Goal: Information Seeking & Learning: Learn about a topic

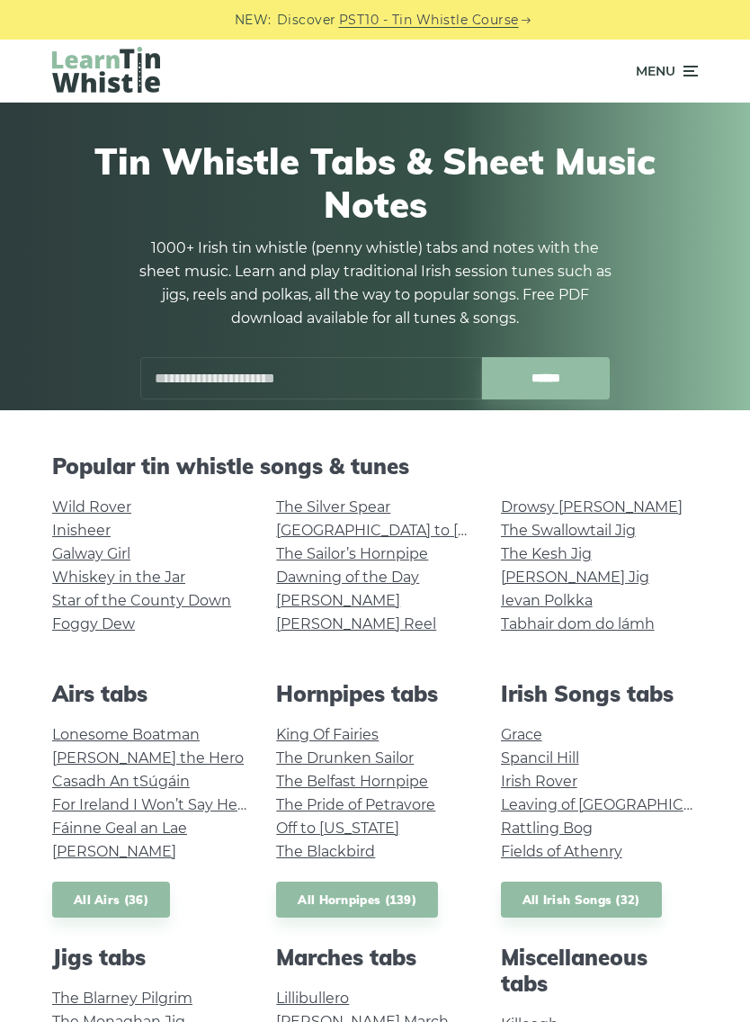
click at [130, 620] on link "Foggy Dew" at bounding box center [93, 623] width 83 height 17
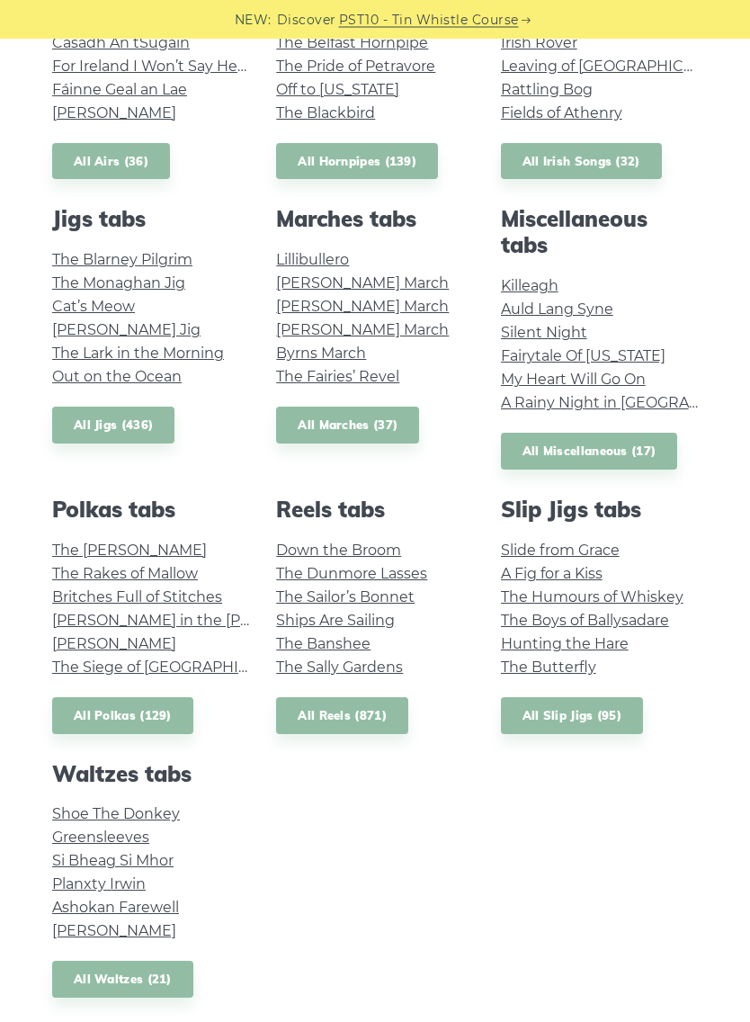
scroll to position [739, 0]
click at [162, 810] on link "Shoe The Donkey" at bounding box center [116, 813] width 128 height 17
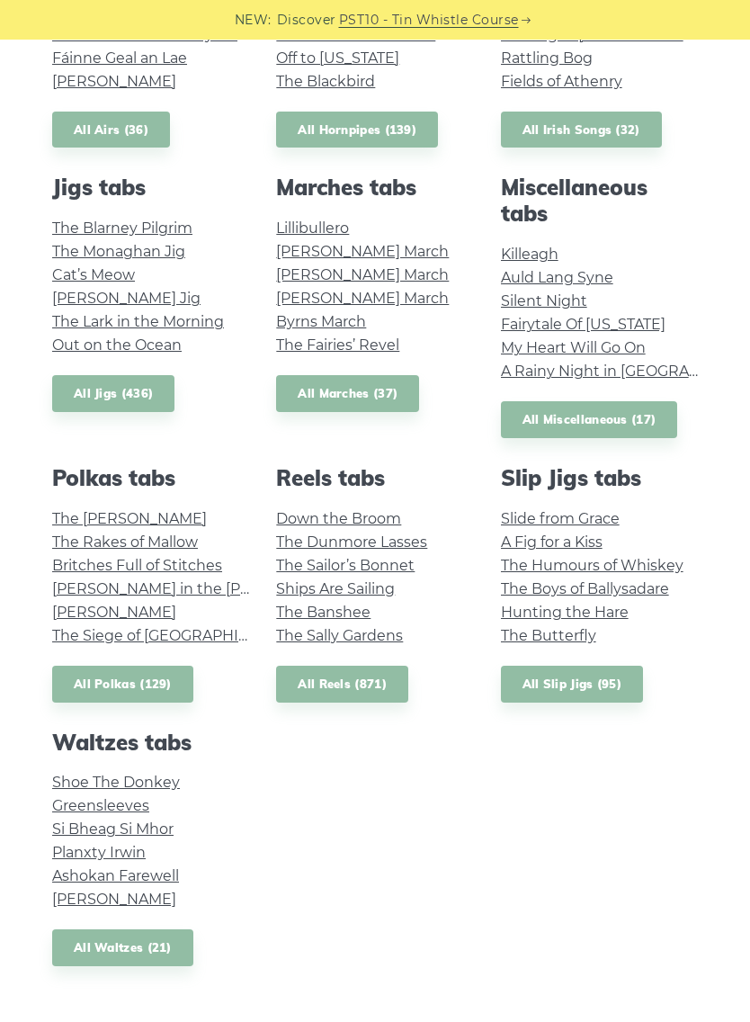
click at [135, 802] on link "Greensleeves" at bounding box center [100, 805] width 97 height 17
click at [160, 829] on link "Si­ Bheag Si­ Mhor" at bounding box center [112, 828] width 121 height 17
click at [144, 849] on link "Planxty Irwin" at bounding box center [99, 852] width 94 height 17
click at [160, 872] on link "Ashokan Farewell" at bounding box center [115, 875] width 127 height 17
click at [149, 892] on link "Margaret’s Waltz" at bounding box center [114, 899] width 124 height 17
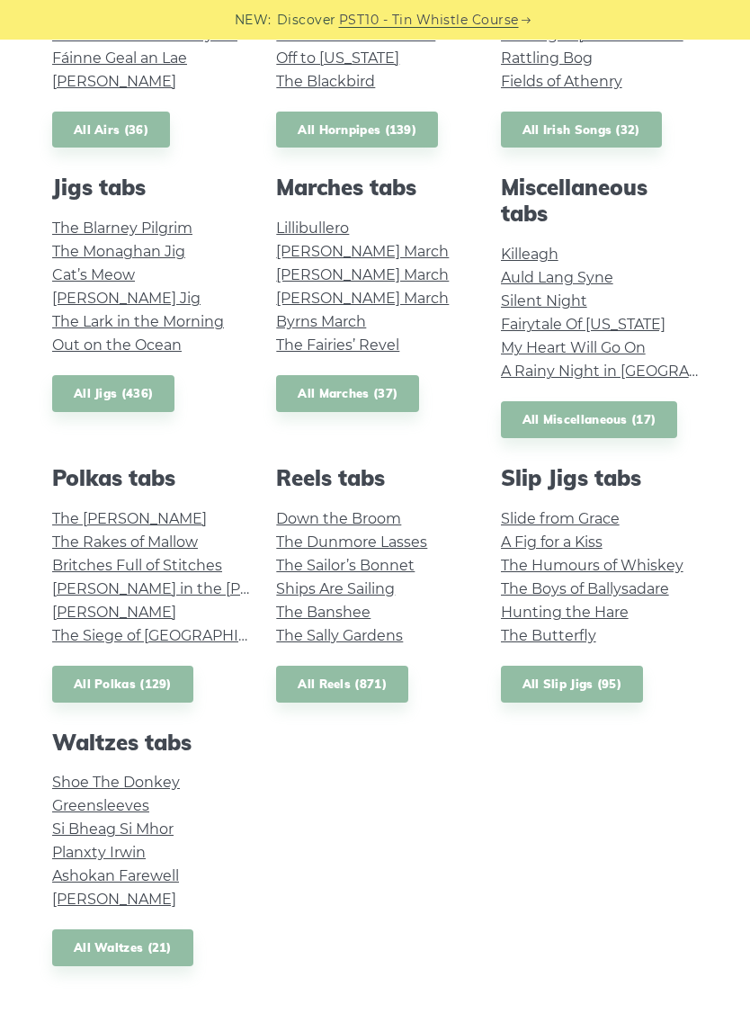
click at [142, 848] on link "Planxty Irwin" at bounding box center [99, 852] width 94 height 17
click at [166, 897] on link "Margaret’s Waltz" at bounding box center [114, 899] width 124 height 17
click at [392, 512] on link "Down the Broom" at bounding box center [338, 518] width 125 height 17
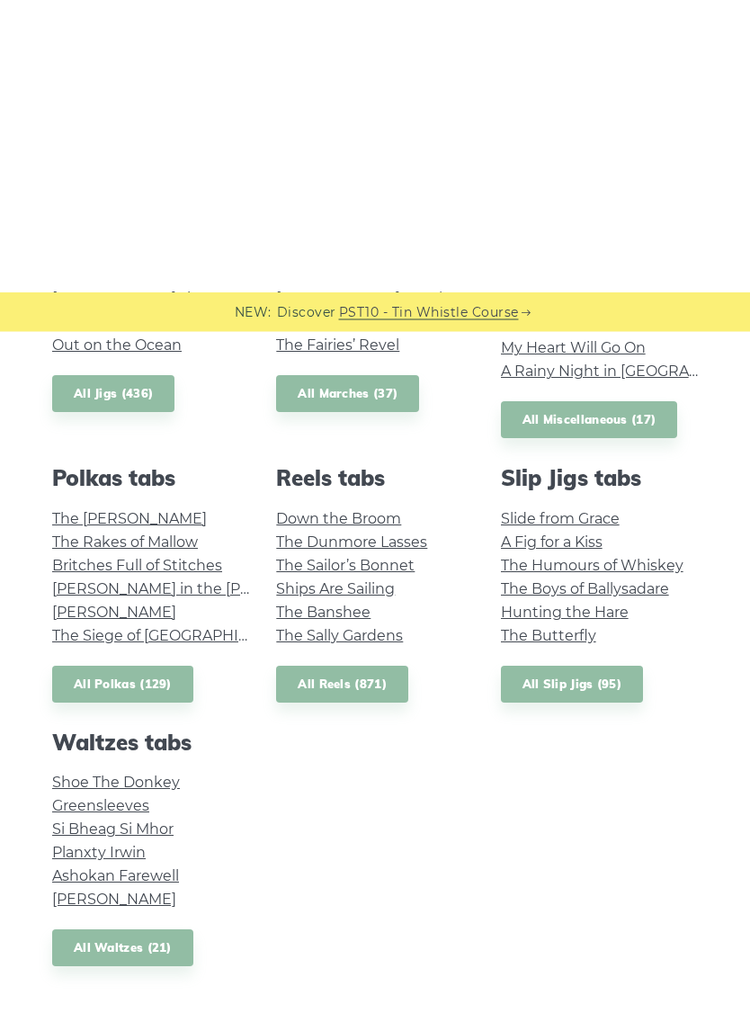
scroll to position [1062, 0]
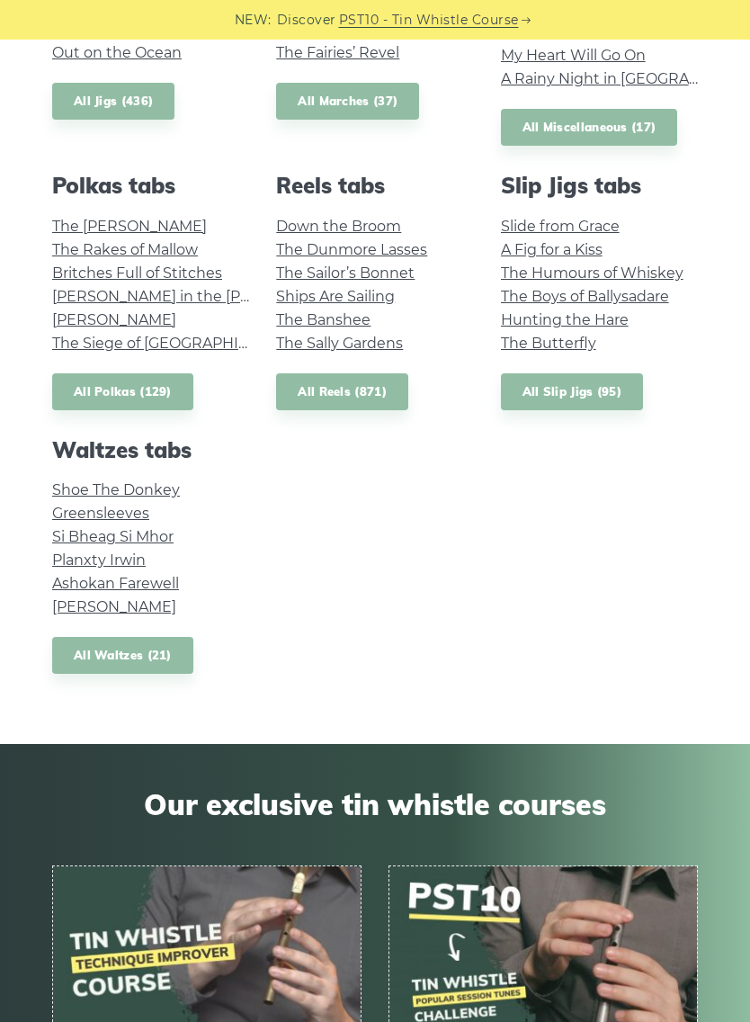
click at [371, 298] on link "Ships Are Sailing" at bounding box center [335, 296] width 119 height 17
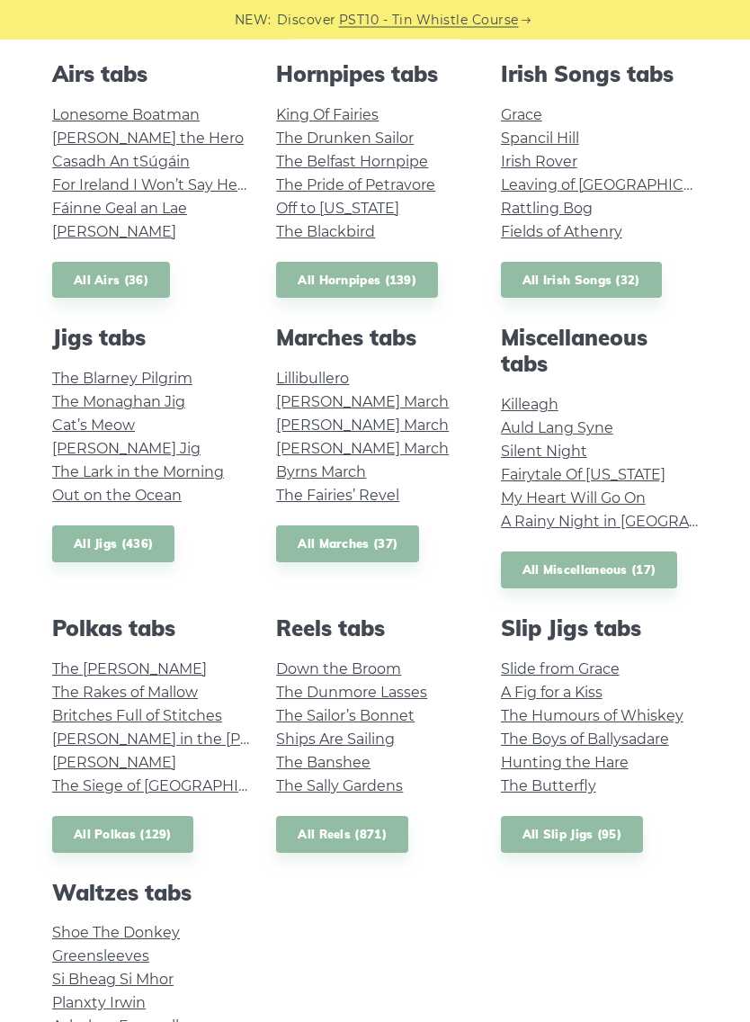
scroll to position [590, 0]
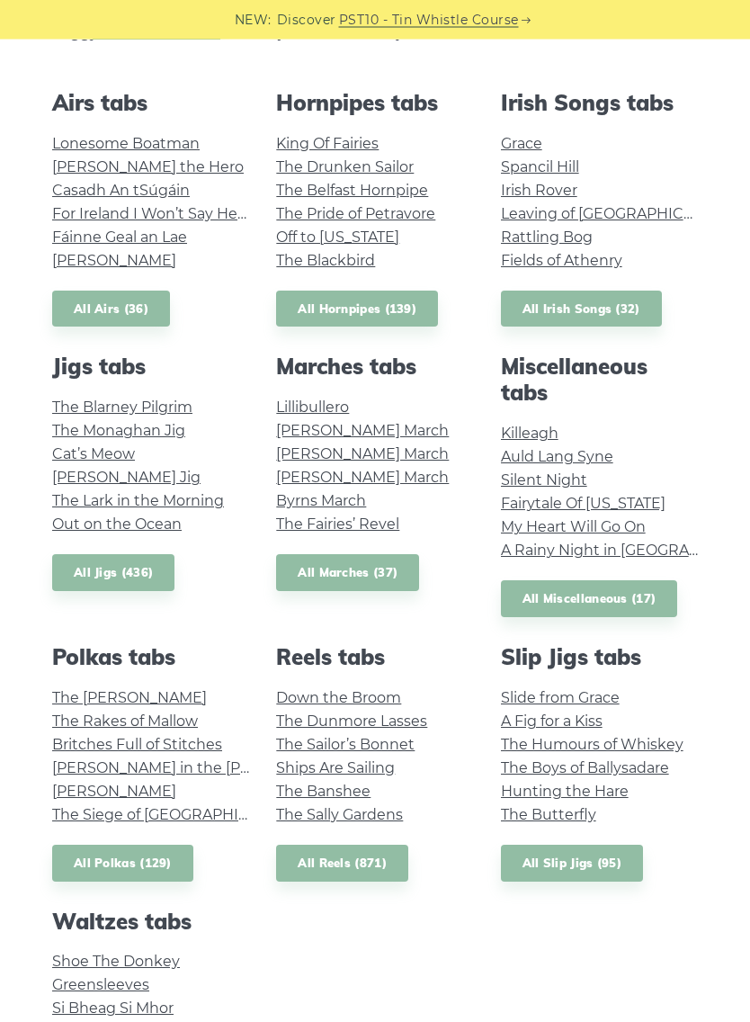
click at [386, 524] on link "The Fairies’ Revel" at bounding box center [337, 524] width 123 height 17
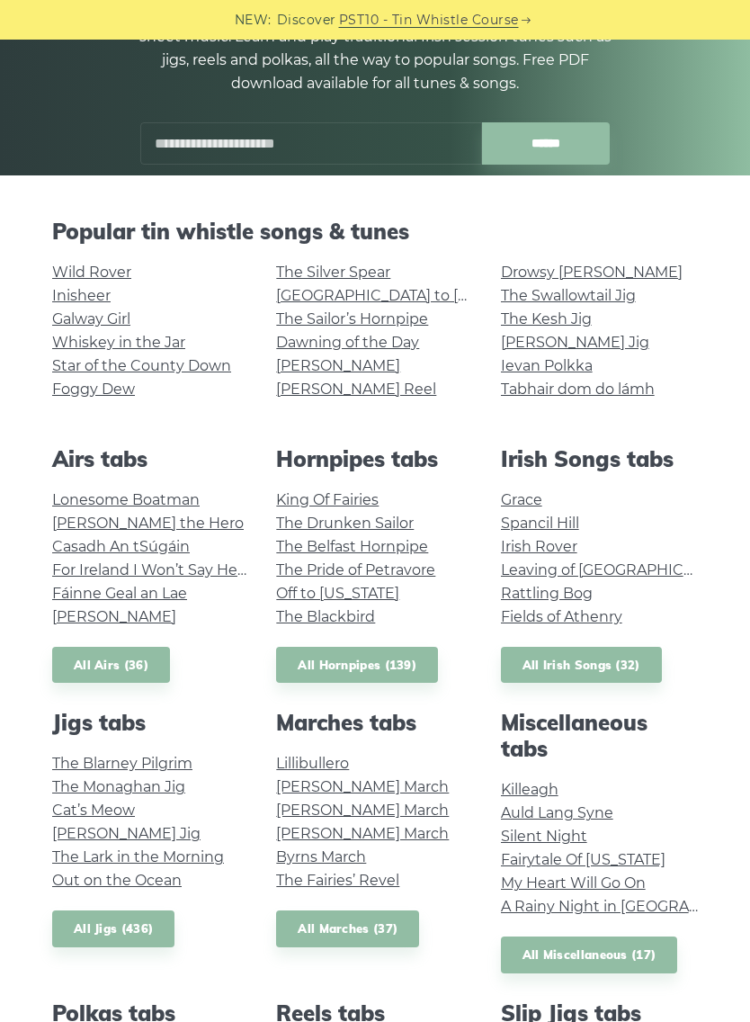
scroll to position [234, 0]
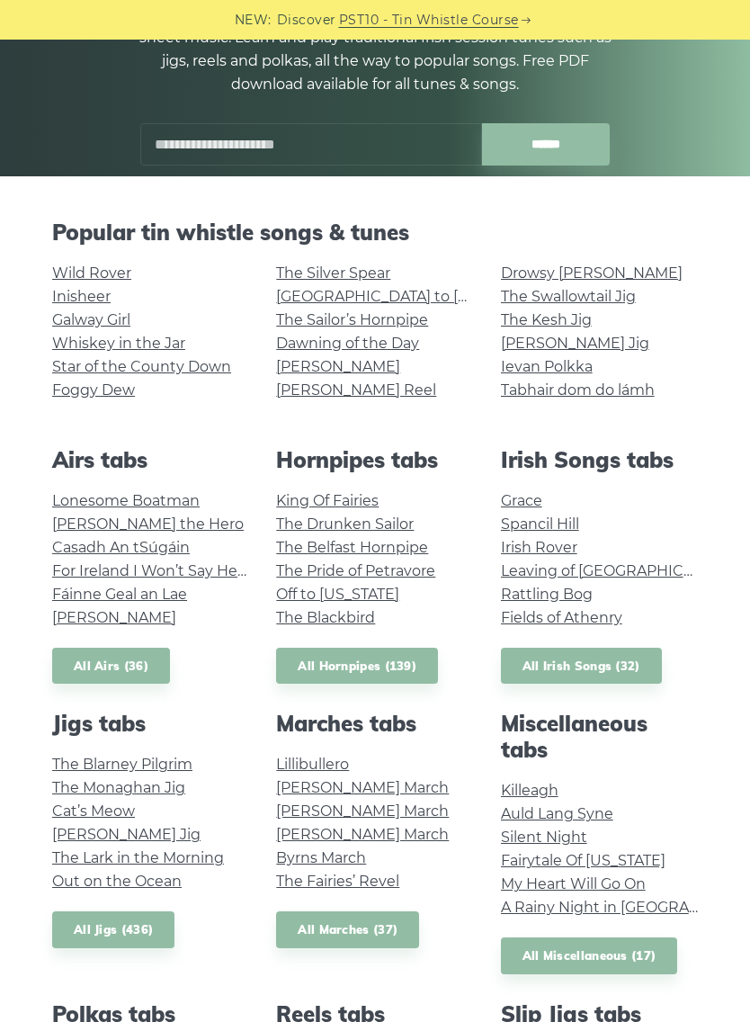
click at [218, 569] on link "For Ireland I Won’t Say Her Name" at bounding box center [171, 570] width 238 height 17
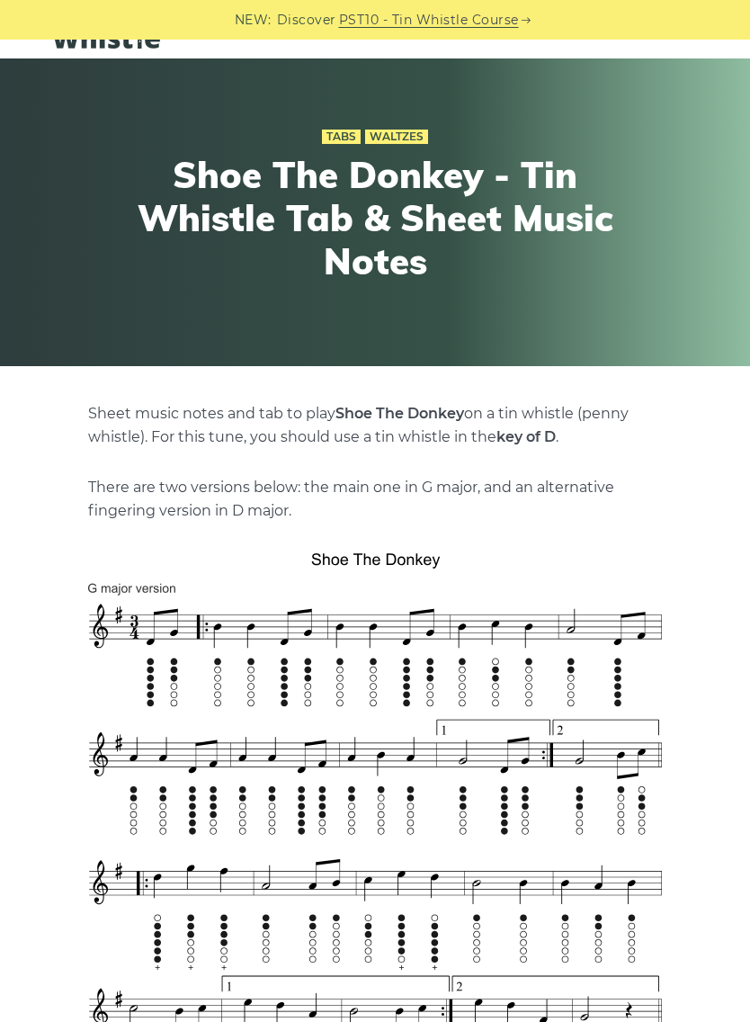
scroll to position [40, 0]
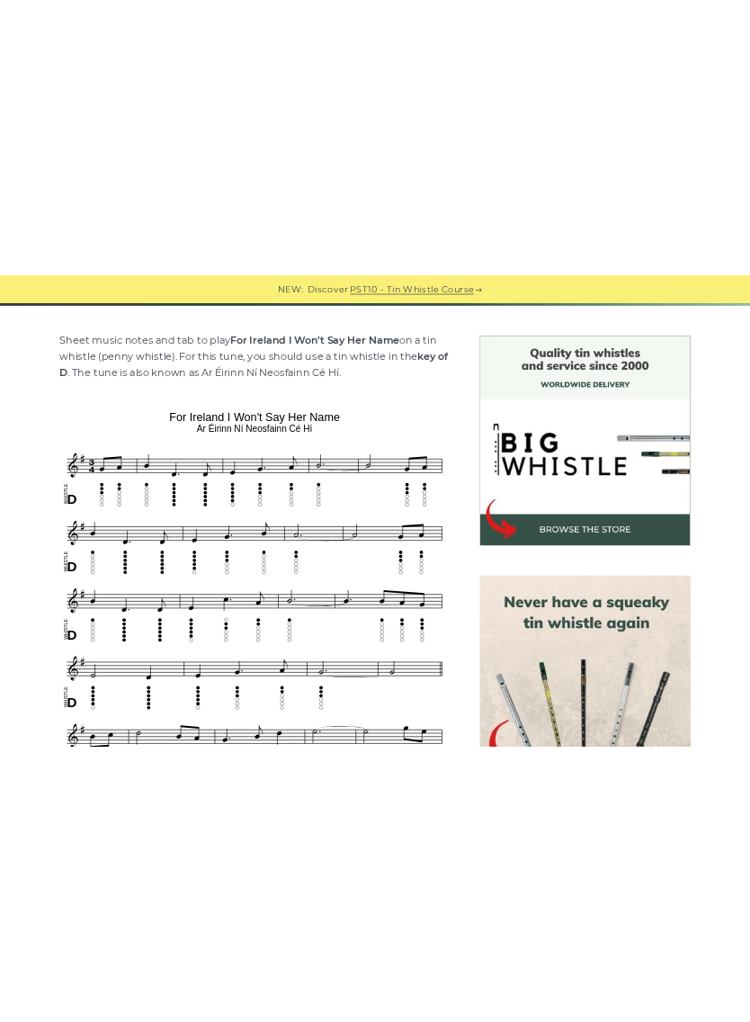
scroll to position [187, 0]
